Goal: Transaction & Acquisition: Register for event/course

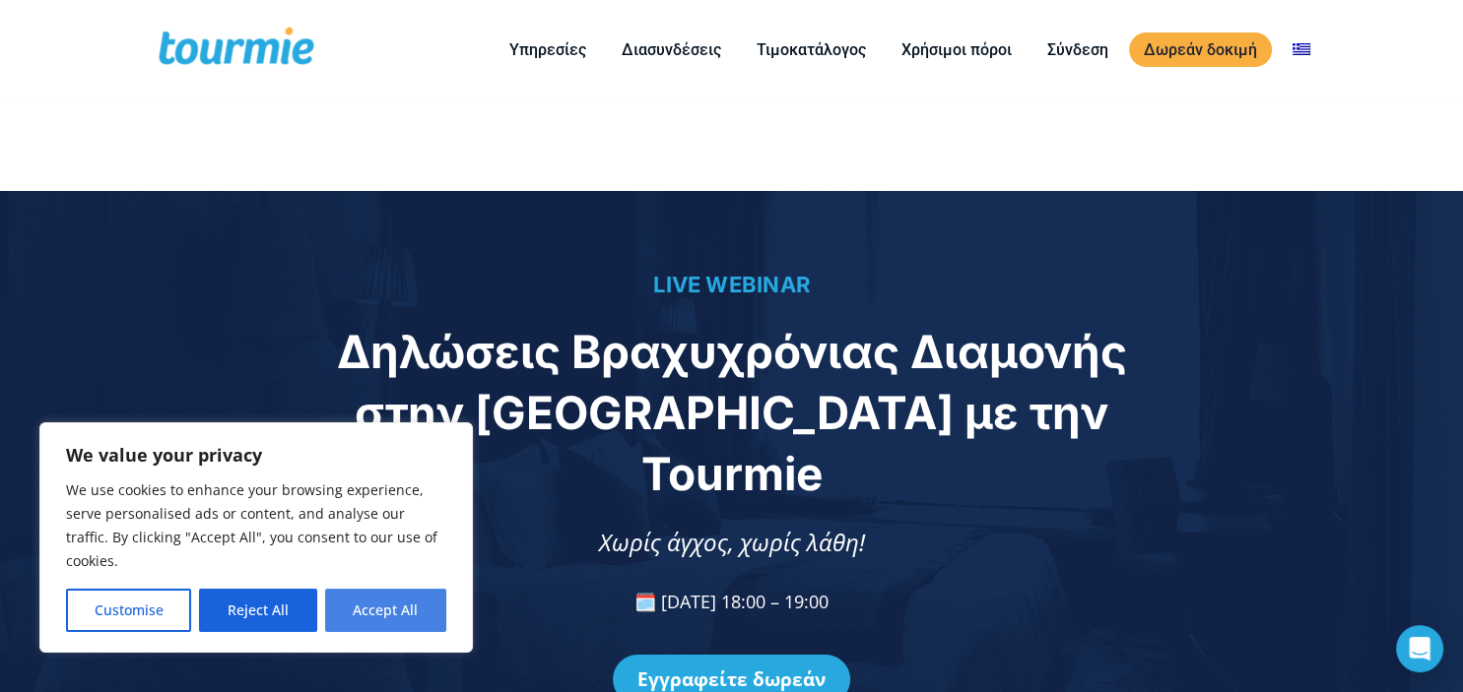
click at [433, 605] on button "Accept All" at bounding box center [385, 610] width 121 height 43
checkbox input "true"
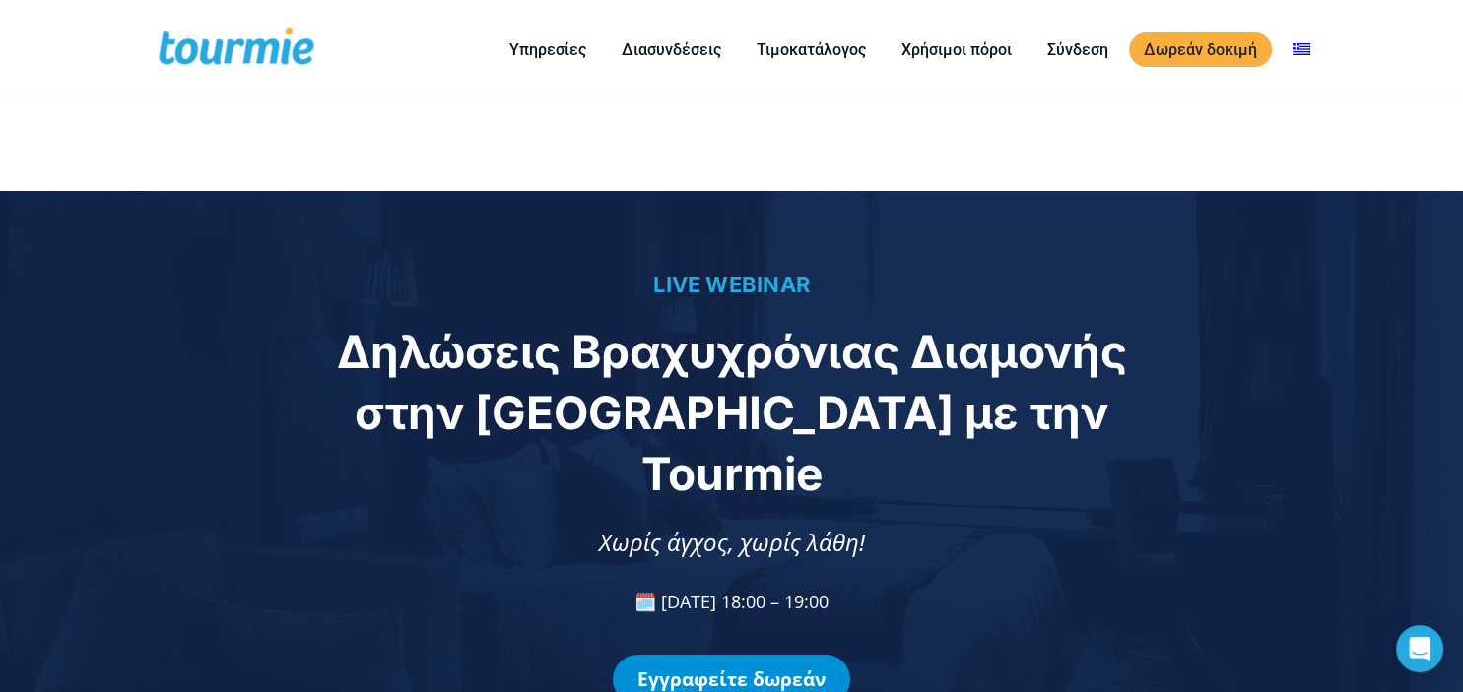
click at [758, 655] on link "Εγγραφείτε δωρεάν" at bounding box center [731, 679] width 237 height 49
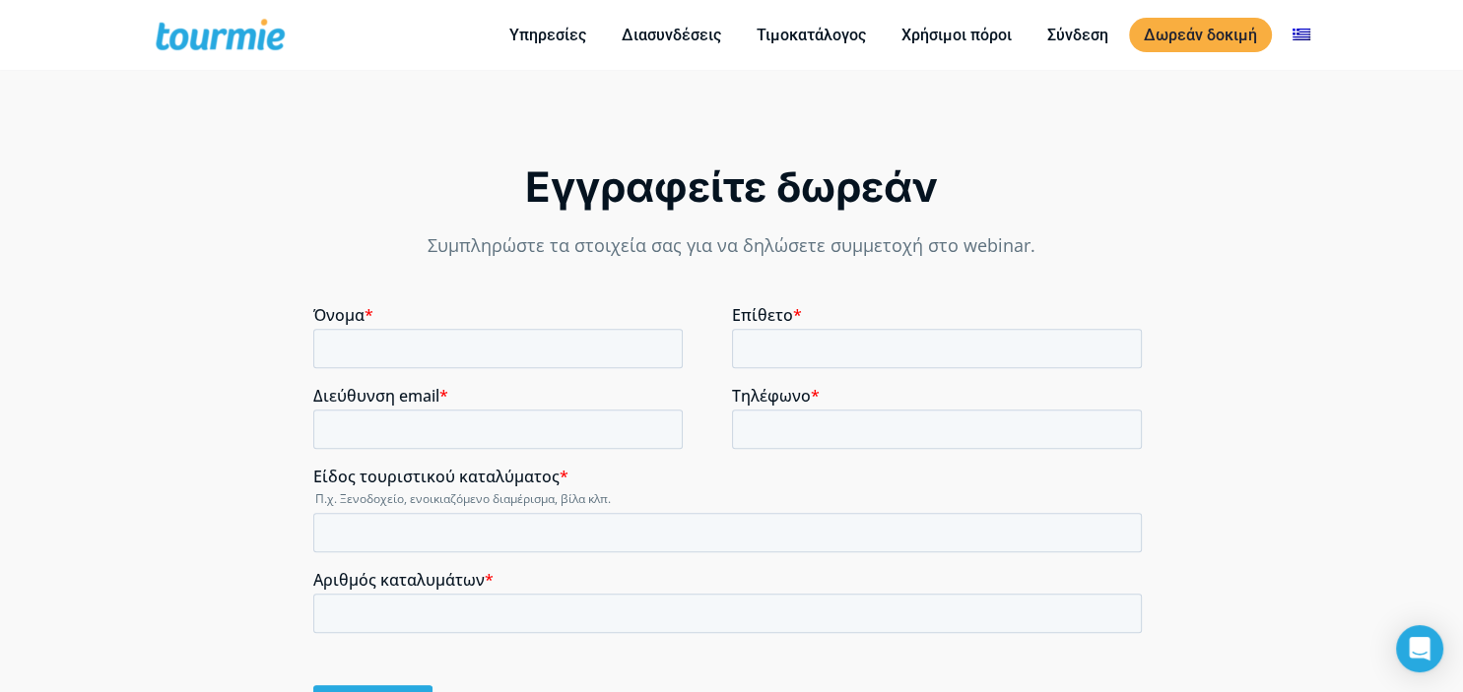
scroll to position [1466, 0]
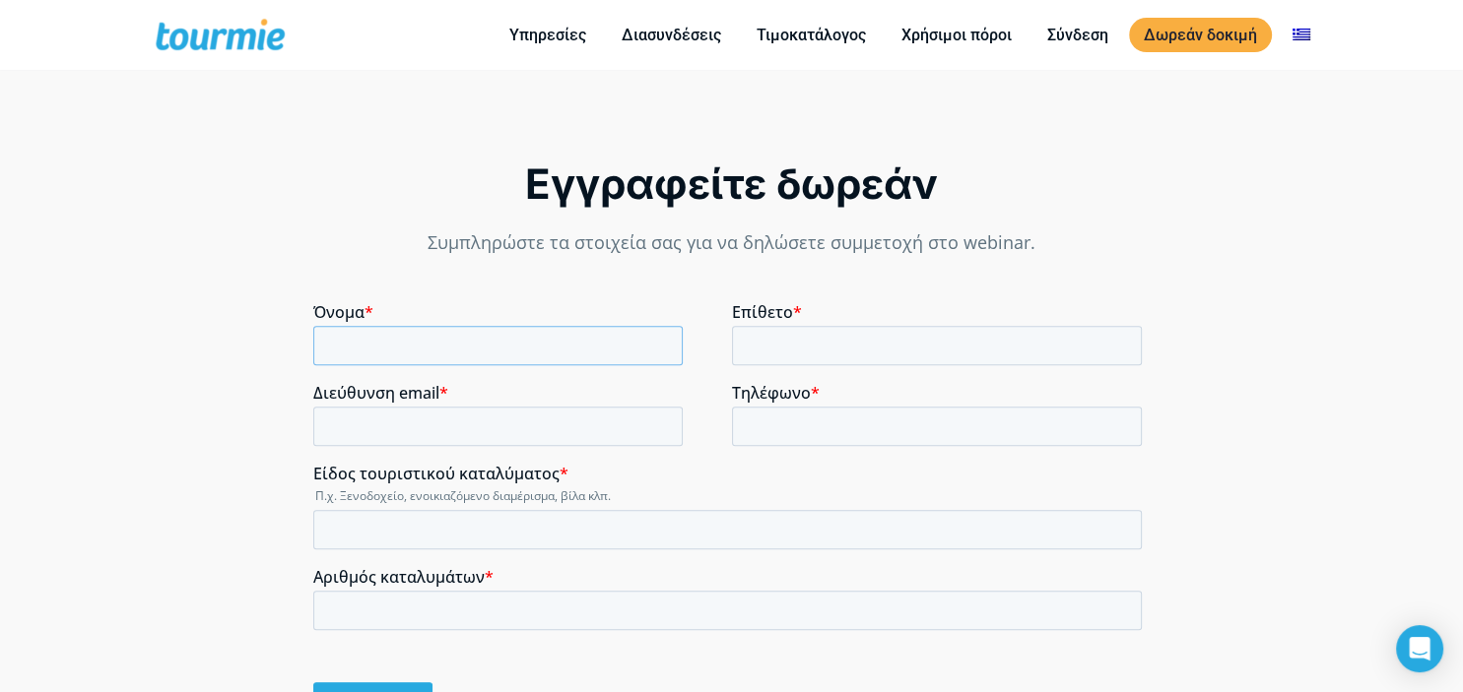
click at [547, 350] on input "Όνομα *" at bounding box center [497, 345] width 369 height 39
type input "Manolis"
type input "Gonianakis"
type input "[EMAIL_ADDRESS][DOMAIN_NAME]"
click at [843, 429] on input "Τηλέφωνο *" at bounding box center [937, 426] width 411 height 39
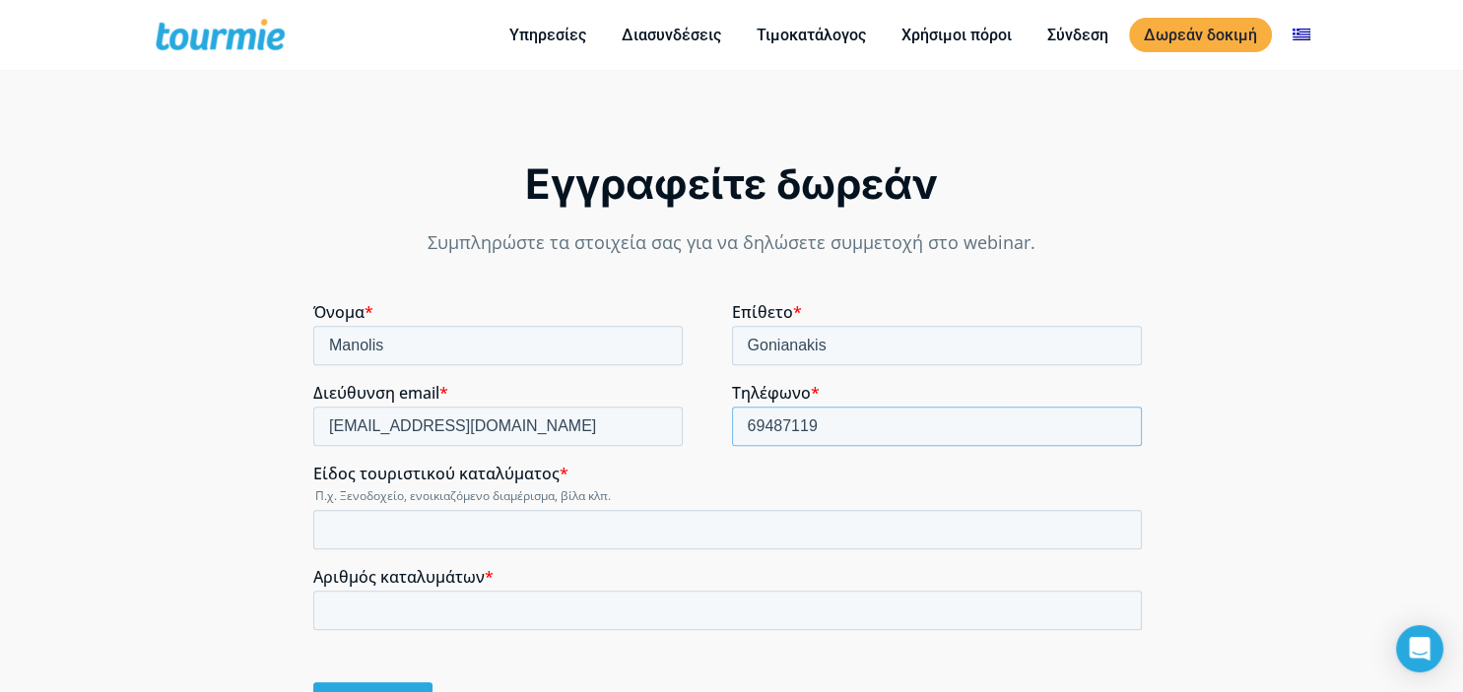
click at [766, 426] on input "69487119" at bounding box center [937, 426] width 411 height 39
click at [773, 426] on input "69487119" at bounding box center [937, 426] width 411 height 39
click at [815, 423] on input "694587119" at bounding box center [937, 426] width 411 height 39
type input "6945871169"
click at [1319, 345] on div "Εγγραφείτε δωρεάν Συμπληρώστε τα στοιχεία σας για να δηλώσετε συμμετοχή στο web…" at bounding box center [731, 458] width 1463 height 799
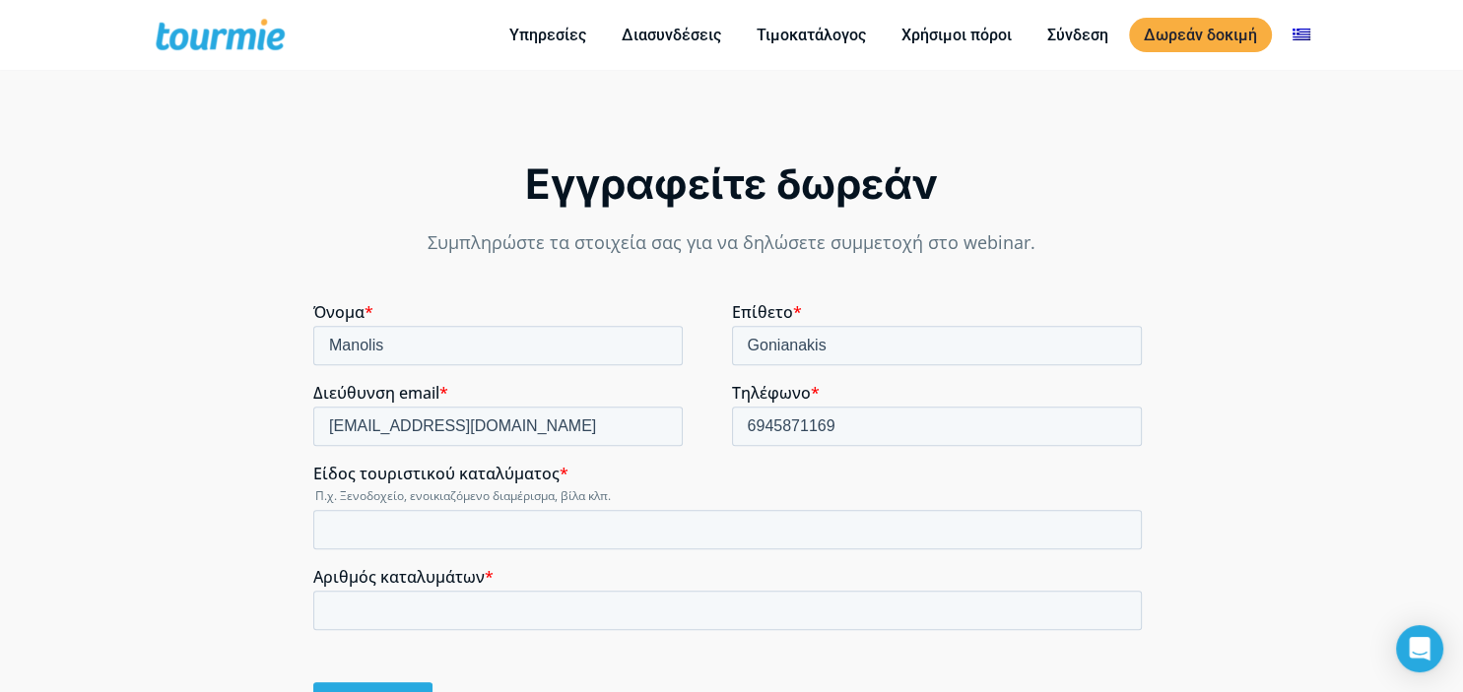
click at [669, 517] on input "Είδος τουριστικού καταλύματος *" at bounding box center [727, 529] width 828 height 39
type input "P"
type input "Villas"
click at [722, 618] on input "Αριθμός καταλυμάτων *" at bounding box center [727, 610] width 828 height 39
type input "50"
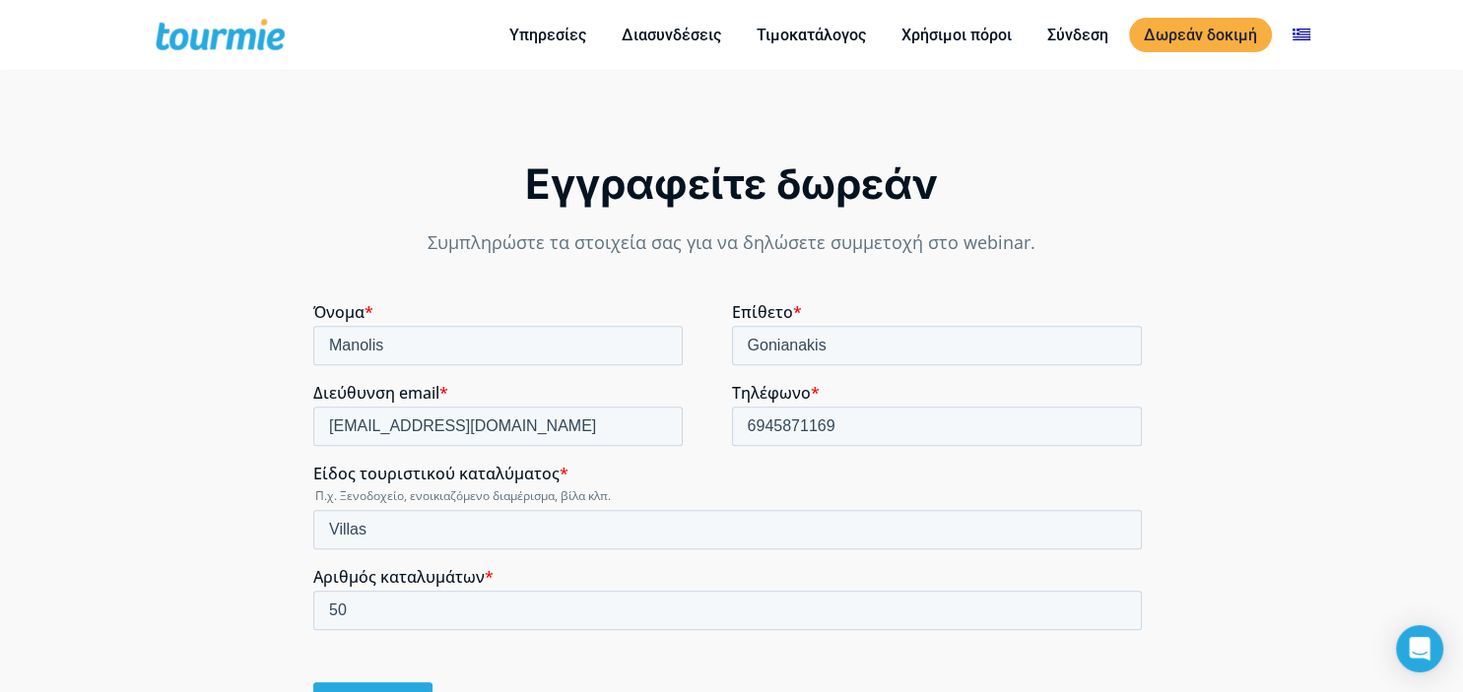
click at [664, 691] on div "Εγγραφή" at bounding box center [731, 703] width 836 height 75
click at [404, 691] on input "Εγγραφή" at bounding box center [372, 703] width 119 height 41
